Goal: Check status: Check status

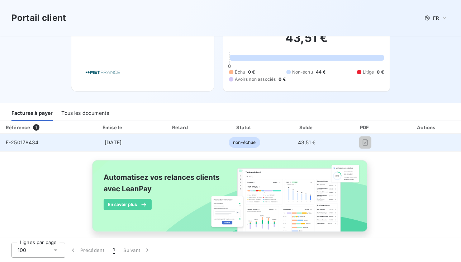
scroll to position [32, 0]
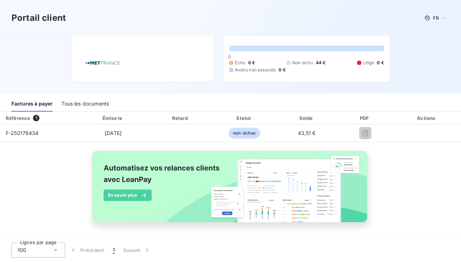
click at [423, 118] on div "Actions" at bounding box center [426, 117] width 65 height 7
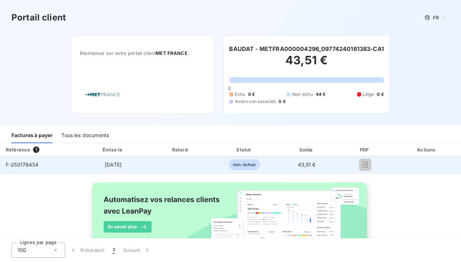
scroll to position [0, 0]
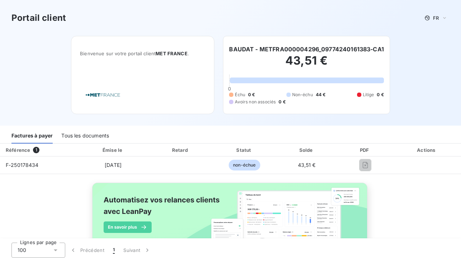
click at [38, 137] on div "Factures à payer" at bounding box center [31, 135] width 41 height 15
click at [81, 136] on div "Tous les documents" at bounding box center [85, 135] width 48 height 15
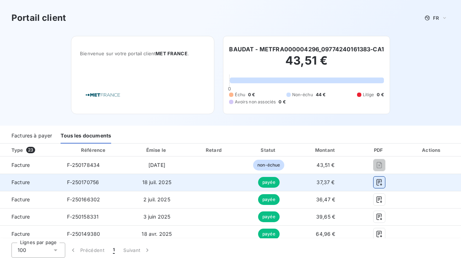
click at [379, 181] on button "button" at bounding box center [379, 181] width 11 height 11
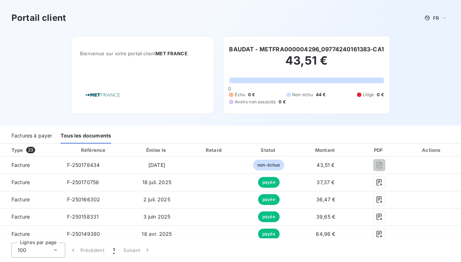
click at [29, 148] on span "23" at bounding box center [30, 150] width 9 height 6
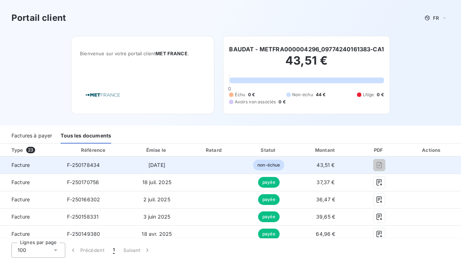
click at [158, 167] on span "[DATE]" at bounding box center [156, 165] width 17 height 6
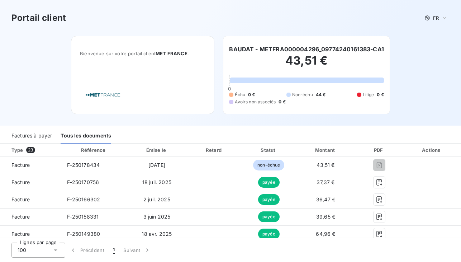
drag, startPoint x: 376, startPoint y: 161, endPoint x: 397, endPoint y: 91, distance: 73.3
click at [397, 91] on div "Bienvenue sur votre portail client MET [GEOGRAPHIC_DATA] . BAUDAT - METFRA00000…" at bounding box center [231, 81] width 342 height 90
